Goal: Check status

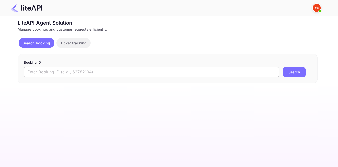
click at [121, 70] on input "text" at bounding box center [151, 72] width 255 height 10
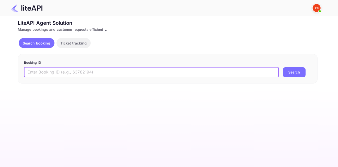
paste input "8955380"
type input "8955380"
click at [292, 74] on button "Search" at bounding box center [294, 72] width 23 height 10
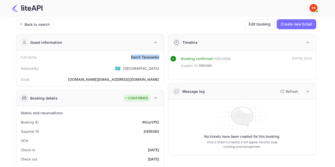
drag, startPoint x: 130, startPoint y: 57, endPoint x: 161, endPoint y: 57, distance: 30.3
click at [161, 57] on div "Full name [PERSON_NAME]" at bounding box center [90, 57] width 144 height 9
copy div "[PERSON_NAME]"
click at [151, 130] on div "8955380" at bounding box center [152, 131] width 16 height 5
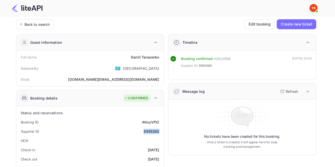
copy div "8955380"
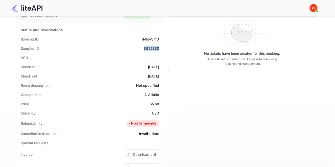
scroll to position [91, 0]
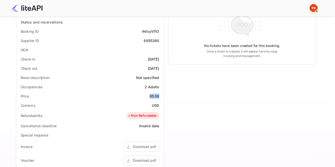
drag, startPoint x: 150, startPoint y: 95, endPoint x: 161, endPoint y: 95, distance: 11.3
click at [161, 95] on div "Price 65.58" at bounding box center [90, 96] width 144 height 9
copy div "65.58"
